Goal: Information Seeking & Learning: Learn about a topic

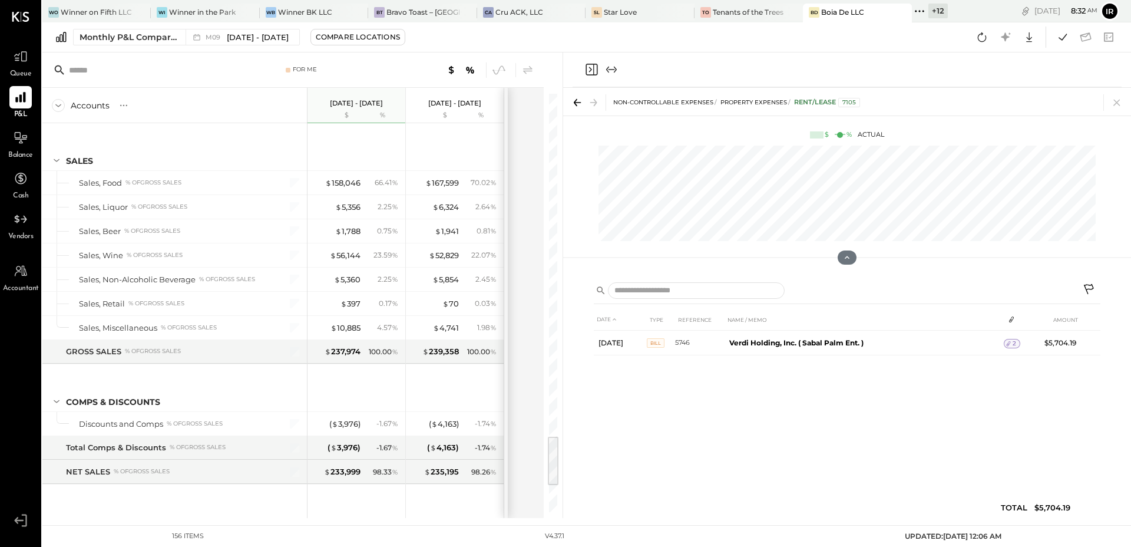
scroll to position [2814, 0]
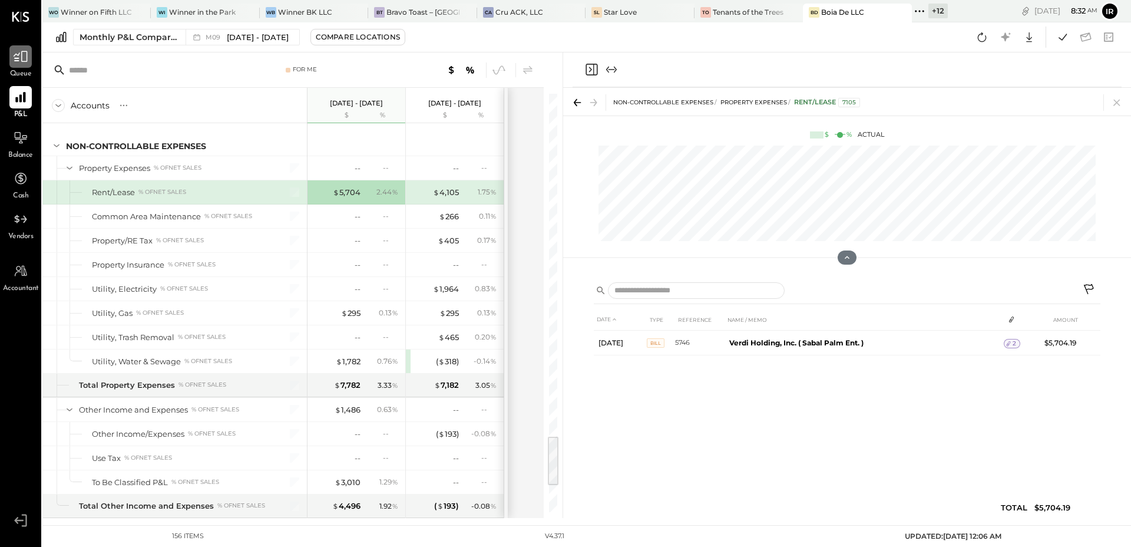
click at [18, 58] on icon at bounding box center [21, 56] width 14 height 11
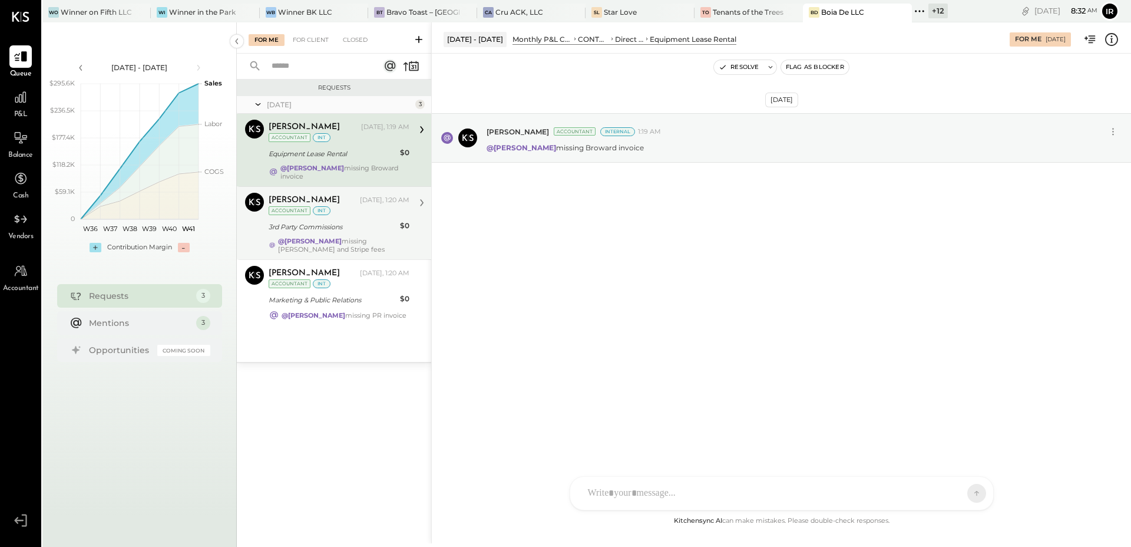
click at [355, 227] on div "3rd Party Commissions" at bounding box center [333, 227] width 128 height 14
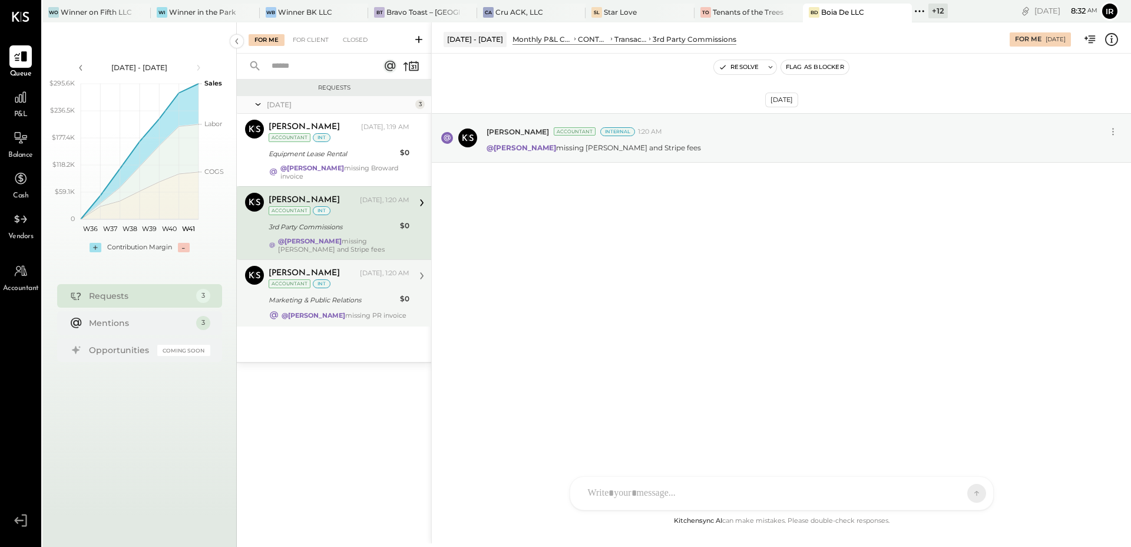
click at [364, 296] on div "Marketing & Public Relations" at bounding box center [333, 300] width 128 height 12
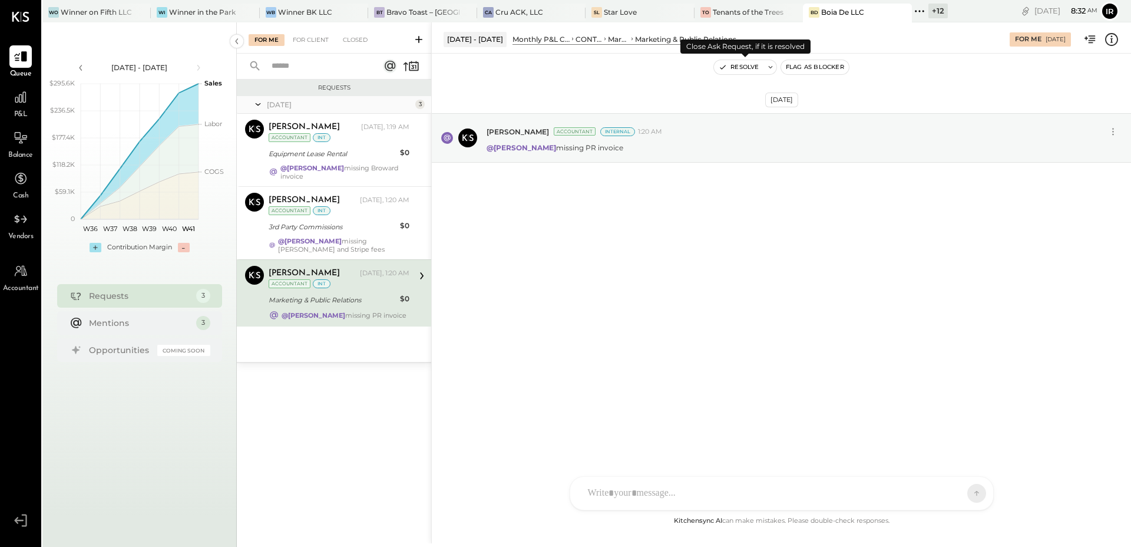
click at [746, 71] on button "Resolve" at bounding box center [738, 67] width 49 height 14
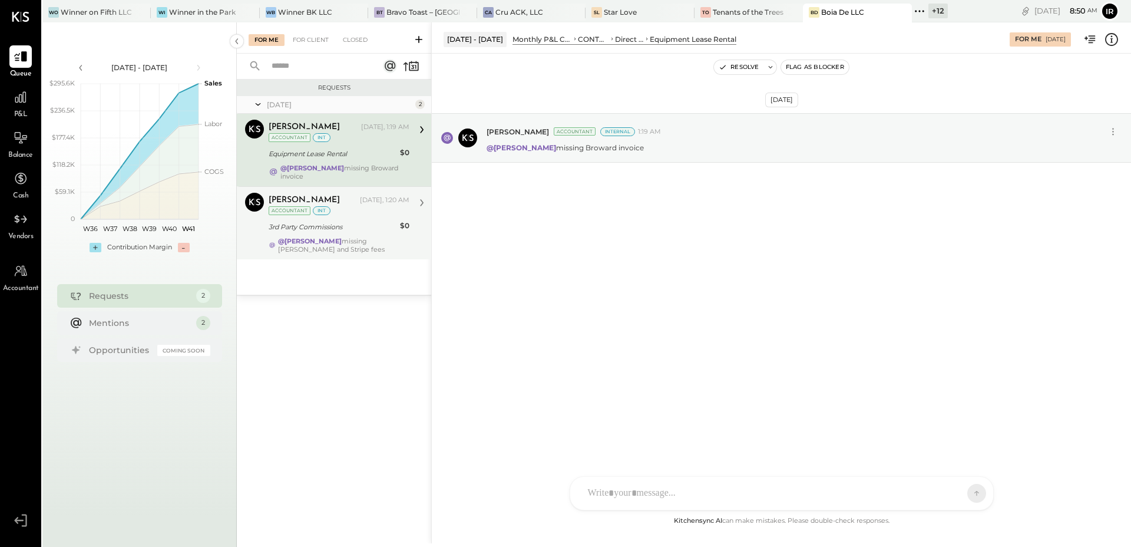
click at [338, 212] on div "[PERSON_NAME] [DATE], 1:20 AM Accountant int 3rd Party Commissions $0 @[PERSON_…" at bounding box center [339, 223] width 141 height 61
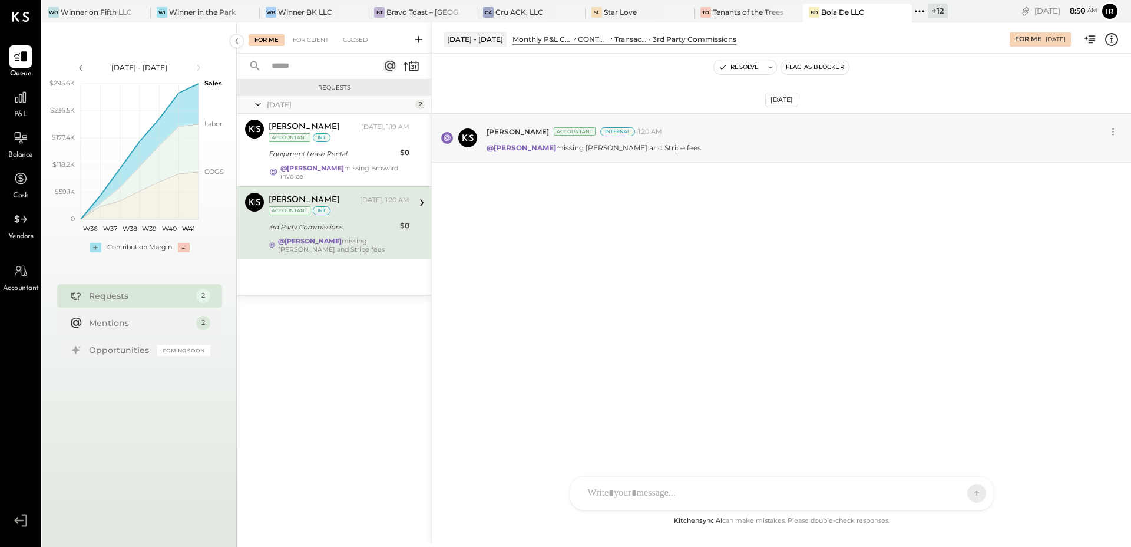
click at [482, 216] on div "[DATE] [PERSON_NAME] Accountant Internal 1:20 AM @[PERSON_NAME] missing Dorsia …" at bounding box center [781, 167] width 699 height 168
click at [355, 160] on div "Equipment Lease Rental" at bounding box center [333, 154] width 128 height 14
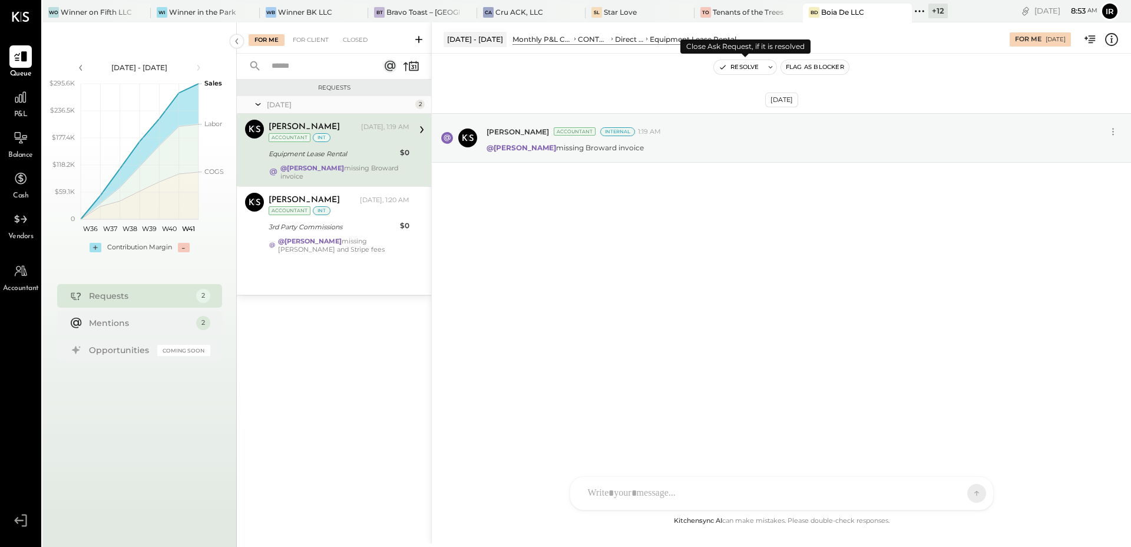
click at [735, 67] on button "Resolve" at bounding box center [738, 67] width 49 height 14
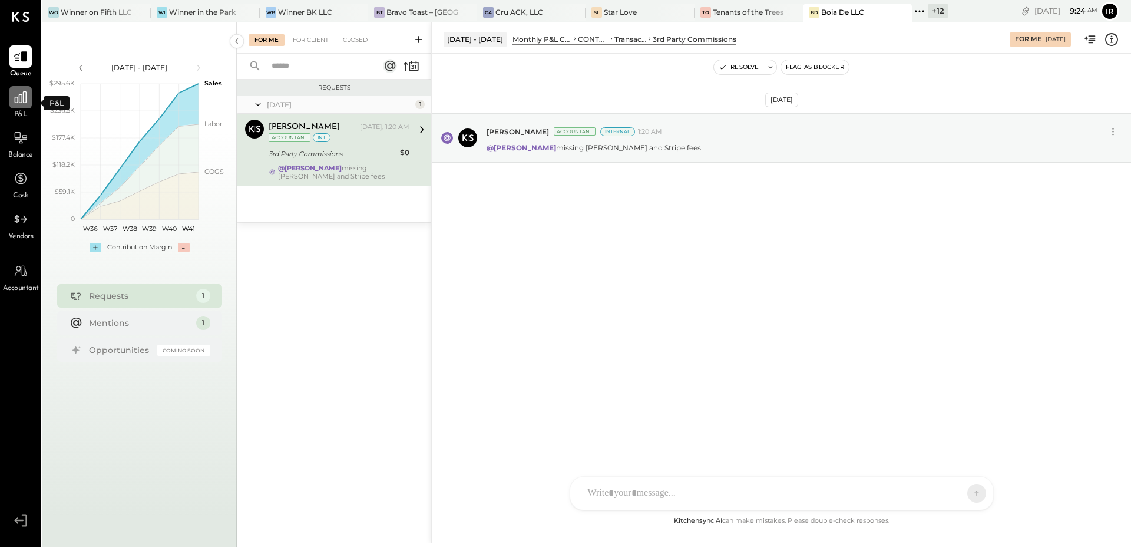
click at [23, 108] on div at bounding box center [20, 97] width 22 height 22
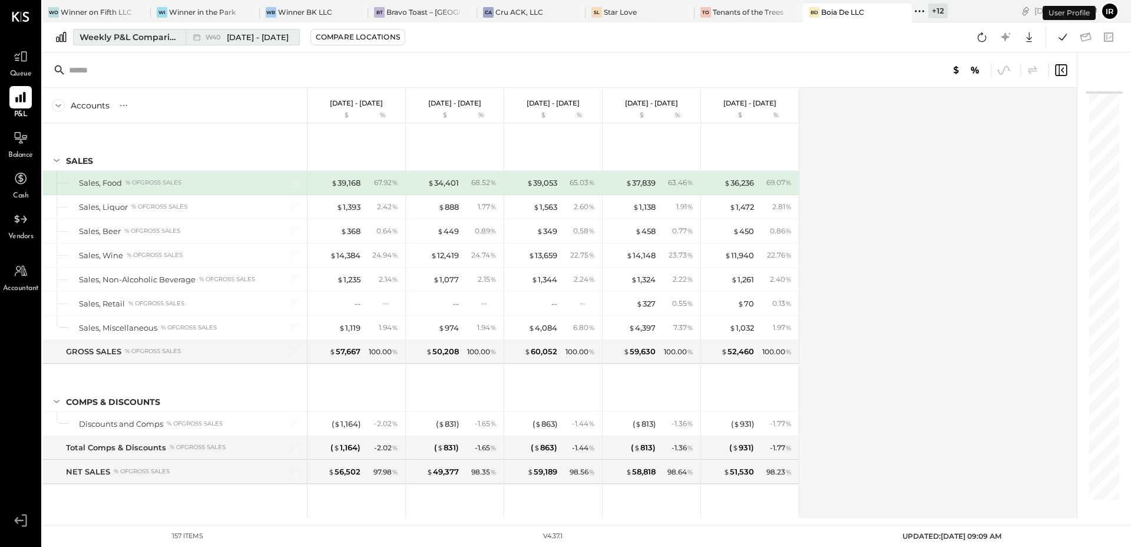
click at [133, 40] on div "Weekly P&L Comparison" at bounding box center [129, 37] width 99 height 12
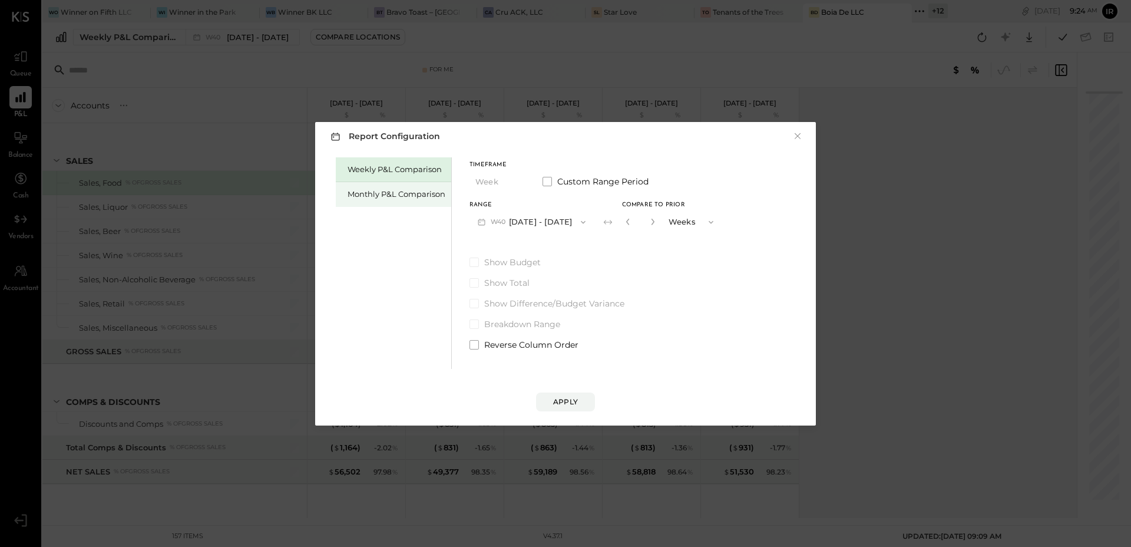
click at [391, 190] on div "Monthly P&L Comparison" at bounding box center [397, 194] width 98 height 11
click at [571, 223] on span "button" at bounding box center [578, 221] width 15 height 9
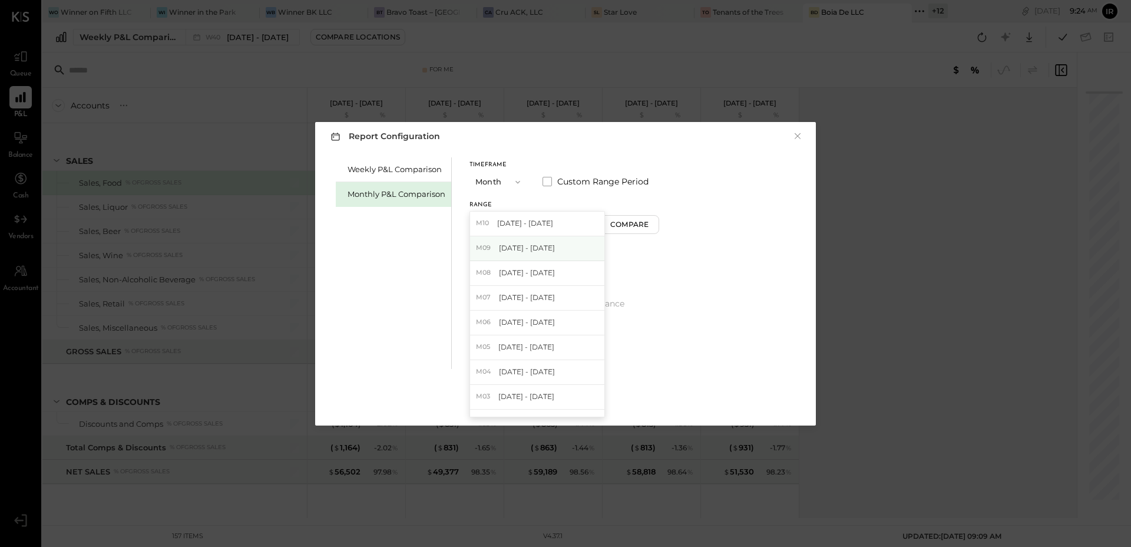
click at [541, 248] on span "[DATE] - [DATE]" at bounding box center [527, 248] width 56 height 10
click at [635, 217] on button "Compare" at bounding box center [631, 224] width 59 height 19
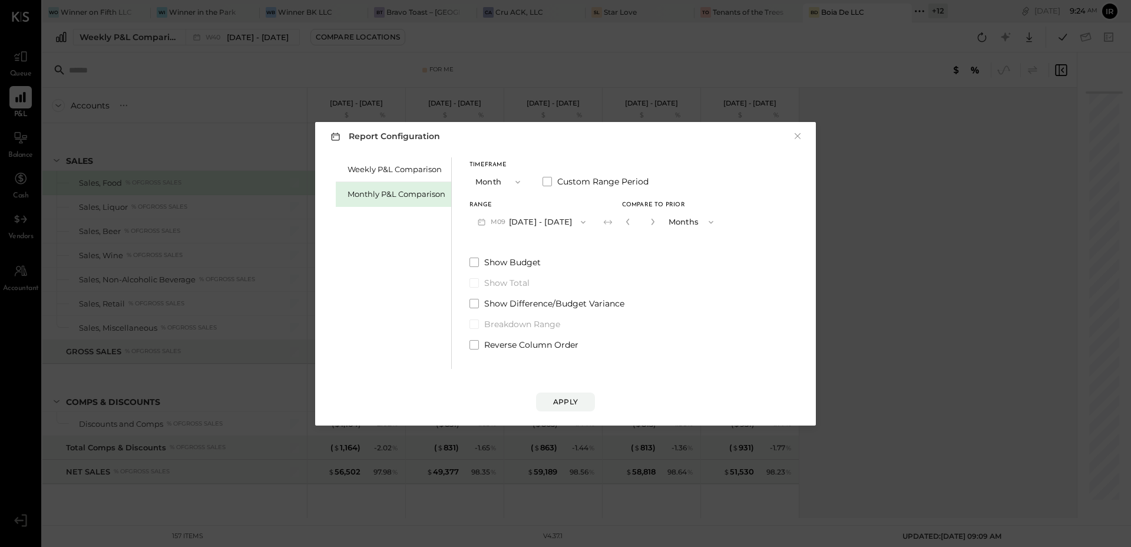
click at [650, 220] on icon "button" at bounding box center [652, 221] width 7 height 7
type input "*"
click at [576, 394] on button "Apply" at bounding box center [565, 401] width 59 height 19
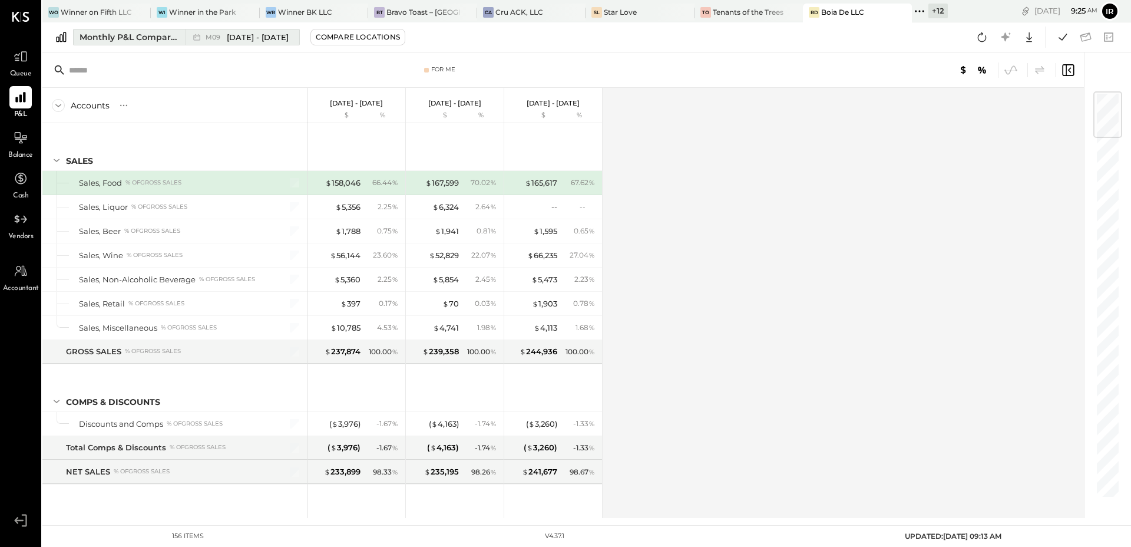
click at [212, 43] on div "M09 [DATE] - [DATE]" at bounding box center [240, 36] width 108 height 15
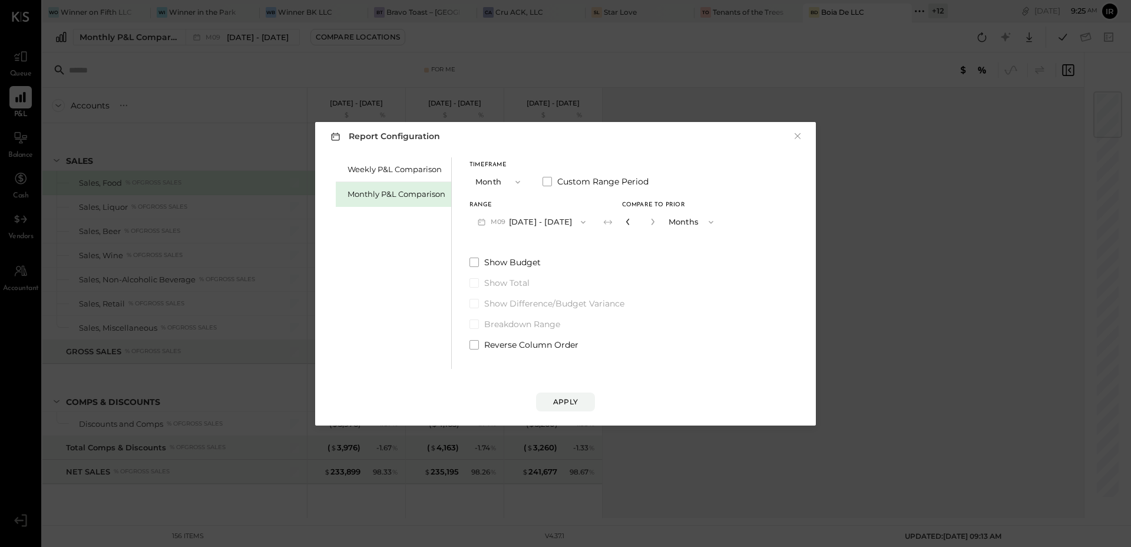
click at [624, 222] on icon "button" at bounding box center [627, 221] width 7 height 7
type input "*"
click at [563, 401] on div "Apply" at bounding box center [565, 401] width 25 height 10
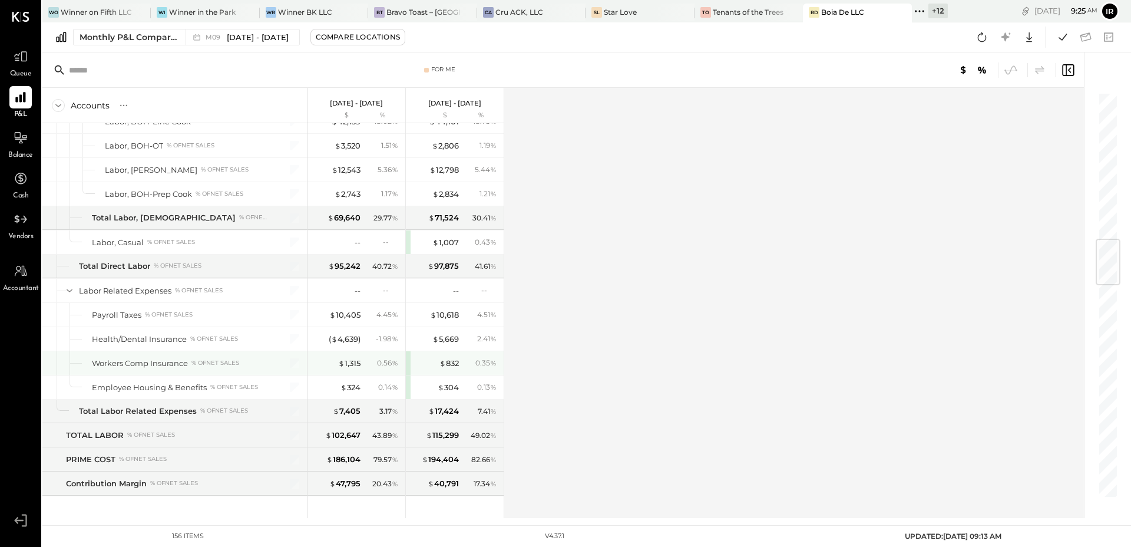
scroll to position [1251, 0]
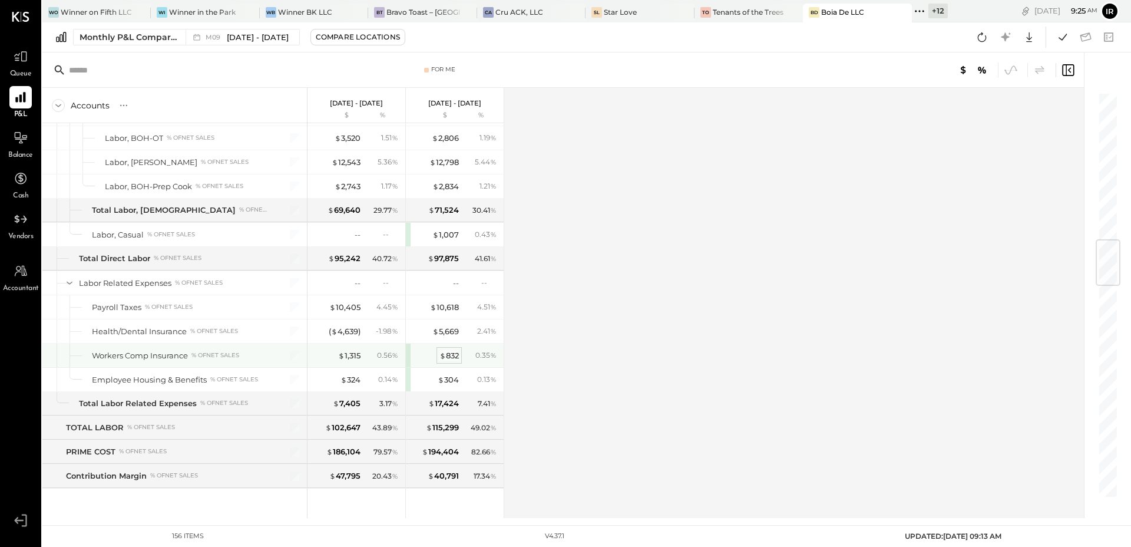
click at [455, 359] on div "$ 832" at bounding box center [449, 355] width 19 height 11
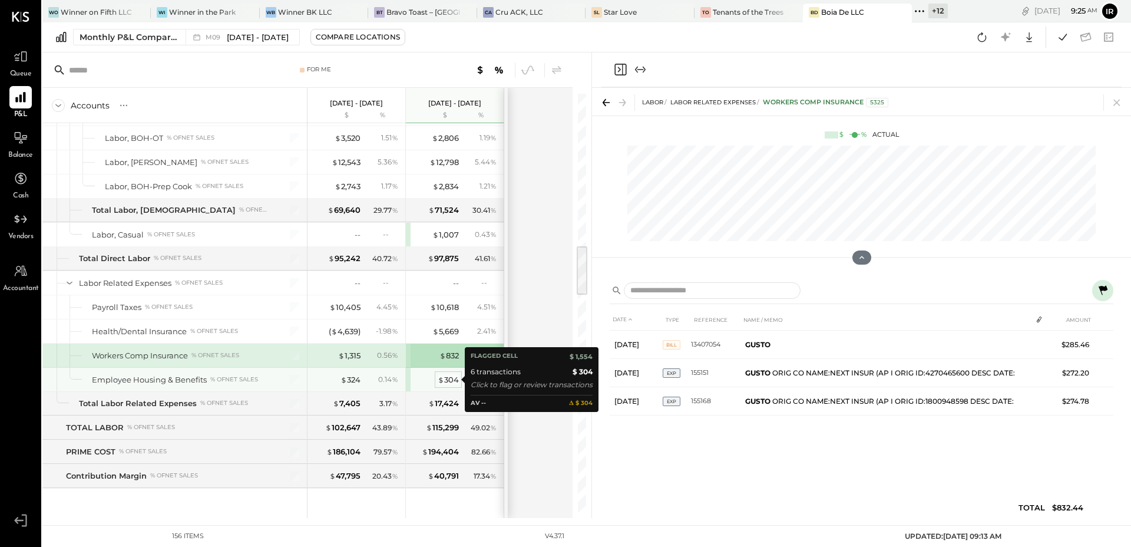
click at [457, 378] on div "$ 304" at bounding box center [448, 379] width 21 height 11
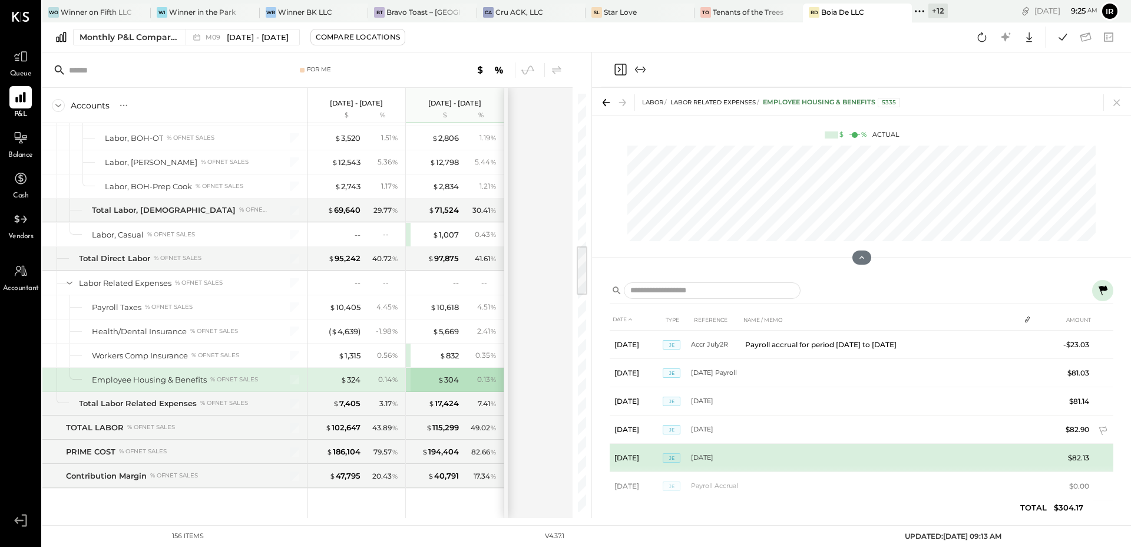
scroll to position [24, 0]
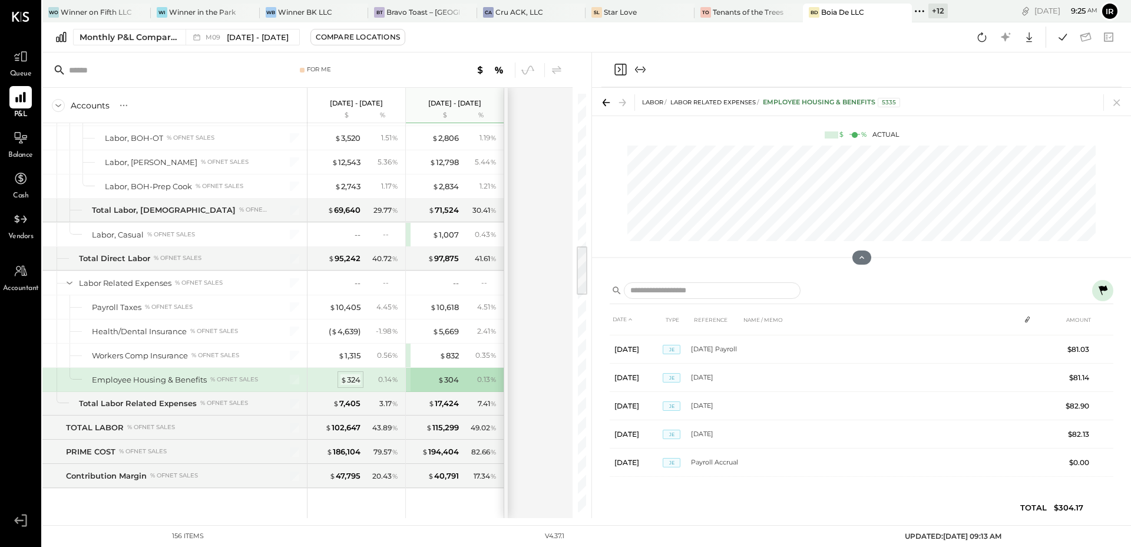
click at [353, 381] on div "$ 324" at bounding box center [351, 379] width 20 height 11
click at [559, 404] on div "Accounts S % GL [DATE] - [DATE] $ % [DATE] - [DATE] $ % SALES Sales, Food % of …" at bounding box center [308, 303] width 532 height 430
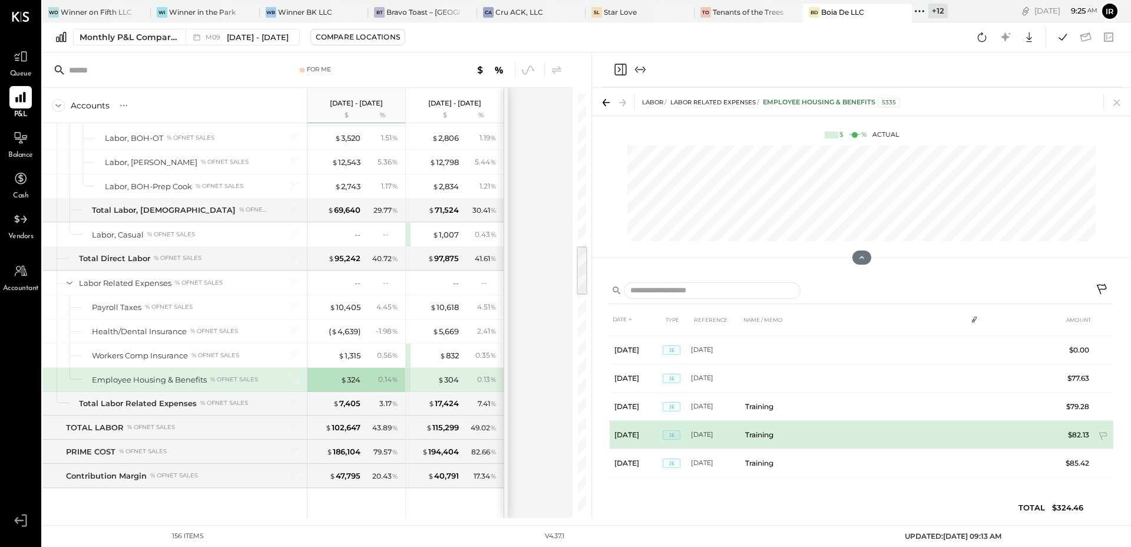
scroll to position [24, 0]
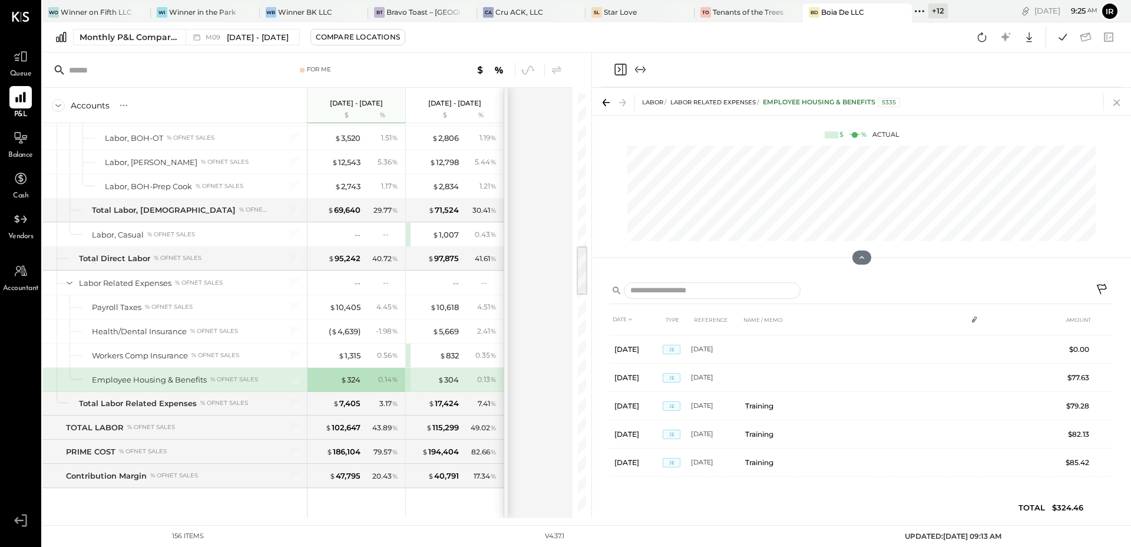
click at [1115, 99] on icon at bounding box center [1117, 102] width 16 height 16
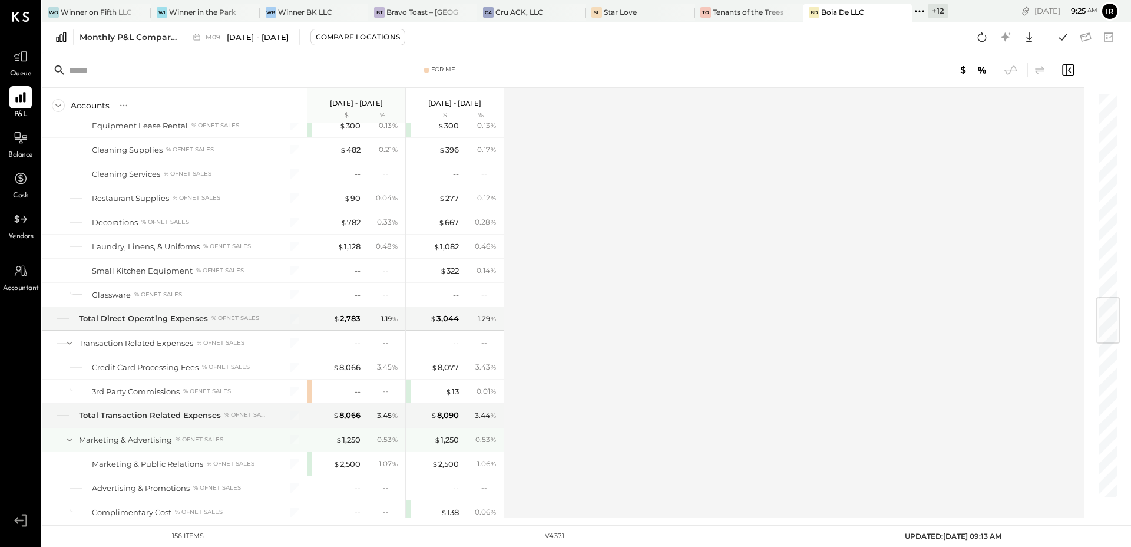
scroll to position [1737, 0]
